Goal: Go to known website: Access a specific website the user already knows

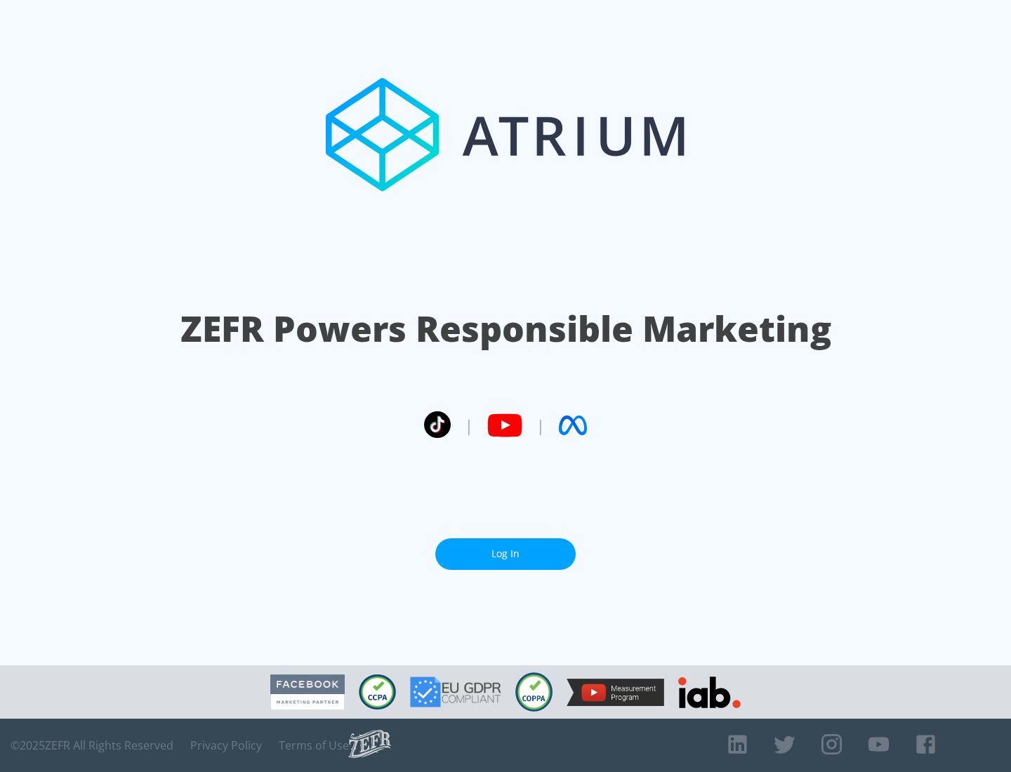
click at [506, 554] on link "Log In" at bounding box center [505, 555] width 140 height 32
